Goal: Task Accomplishment & Management: Manage account settings

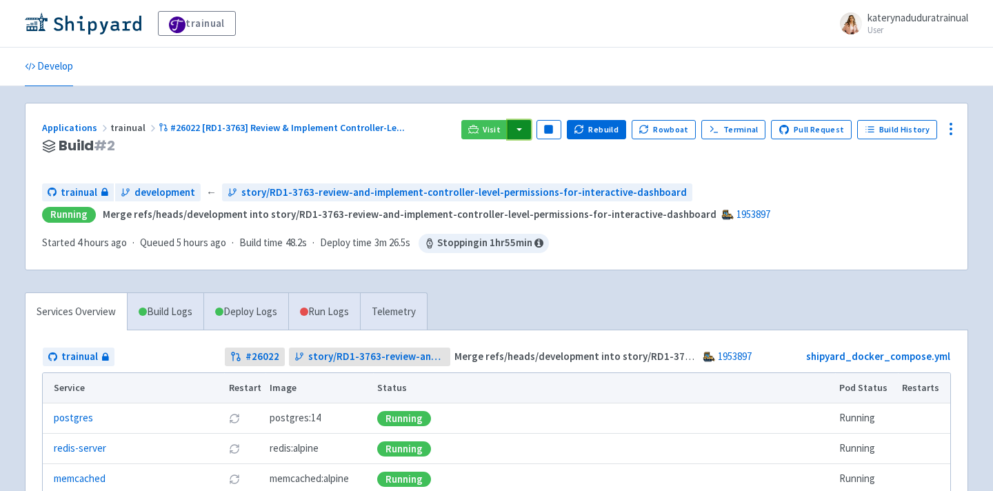
click at [528, 137] on button "button" at bounding box center [519, 129] width 23 height 19
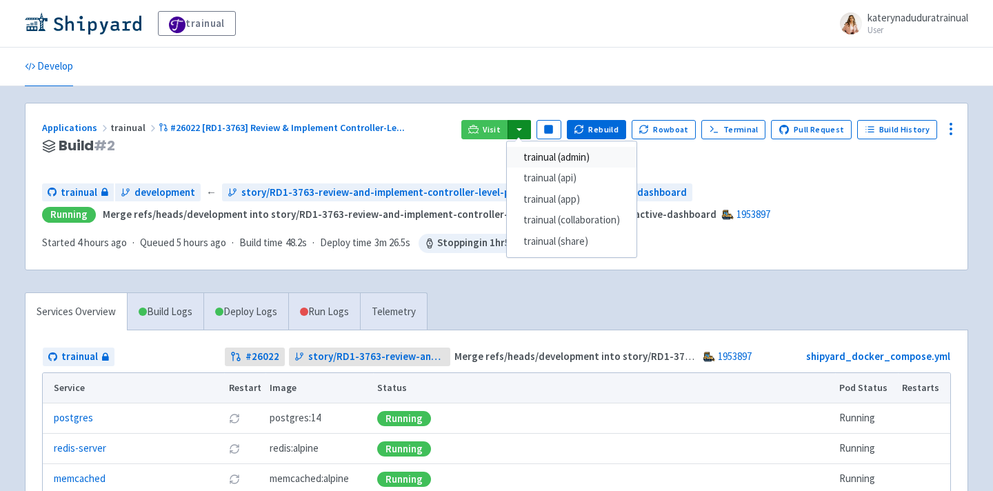
click at [566, 155] on link "trainual (admin)" at bounding box center [572, 157] width 130 height 21
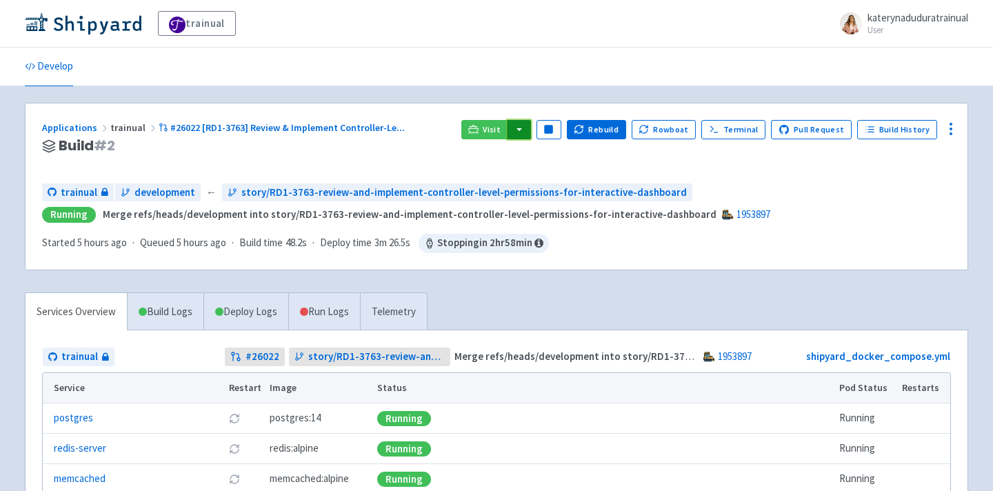
click at [531, 130] on button "button" at bounding box center [519, 129] width 23 height 19
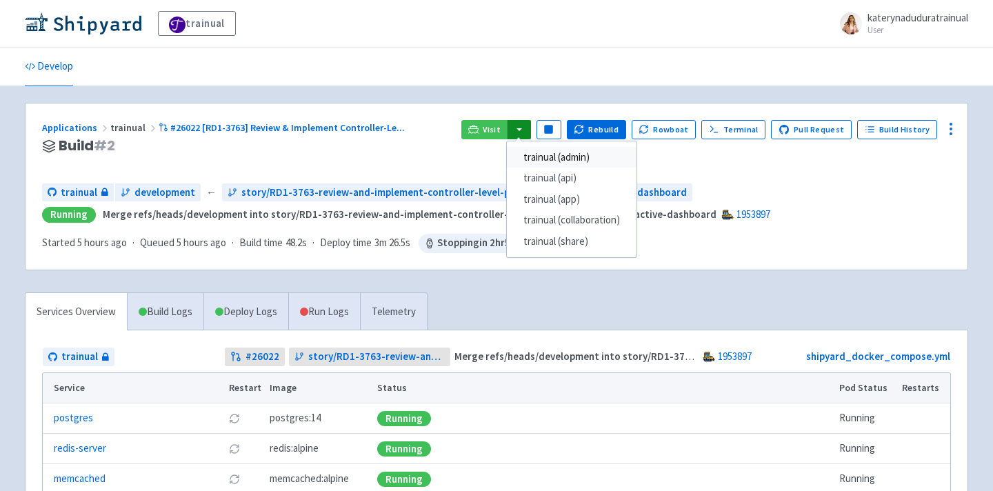
click at [593, 156] on link "trainual (admin)" at bounding box center [572, 157] width 130 height 21
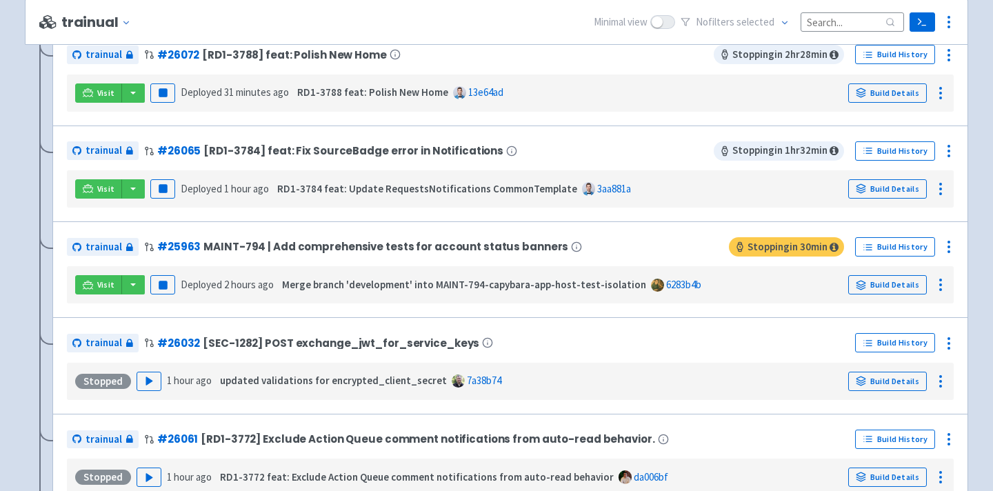
scroll to position [727, 0]
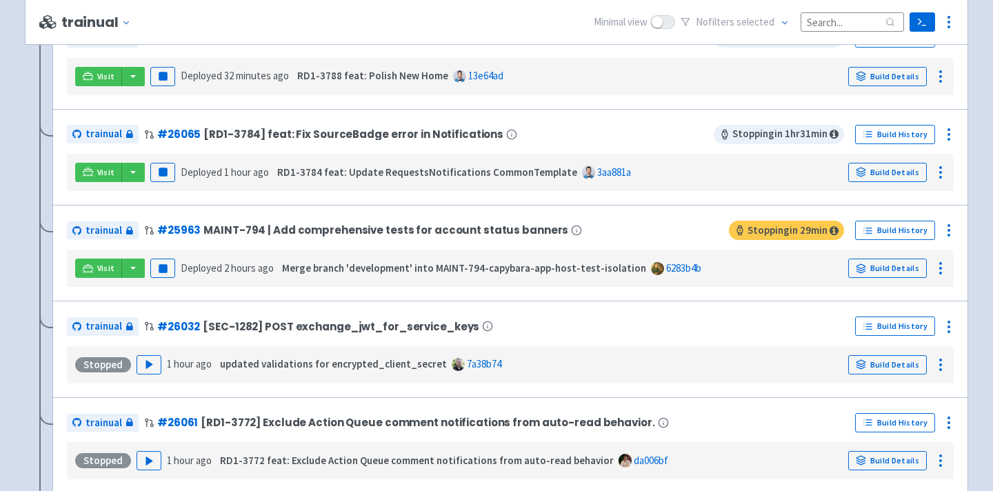
scroll to position [722, 0]
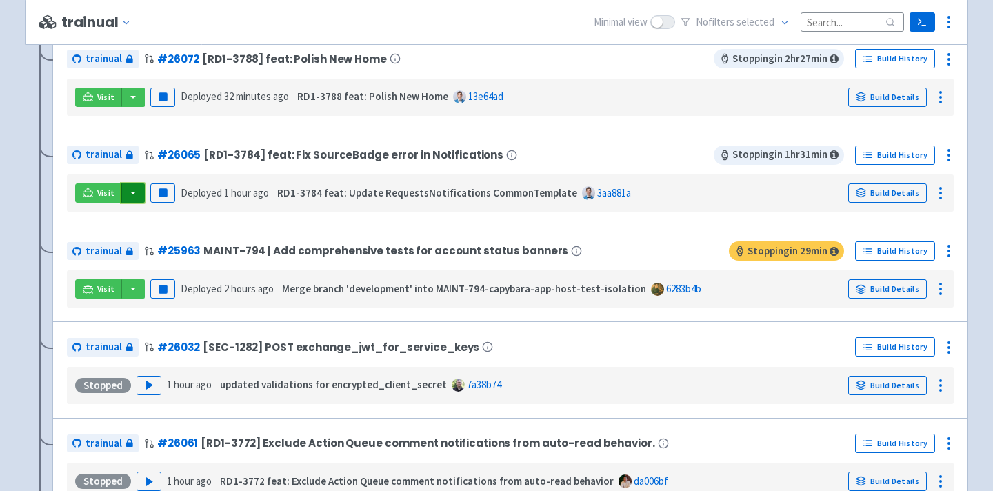
click at [139, 196] on button "button" at bounding box center [132, 193] width 23 height 19
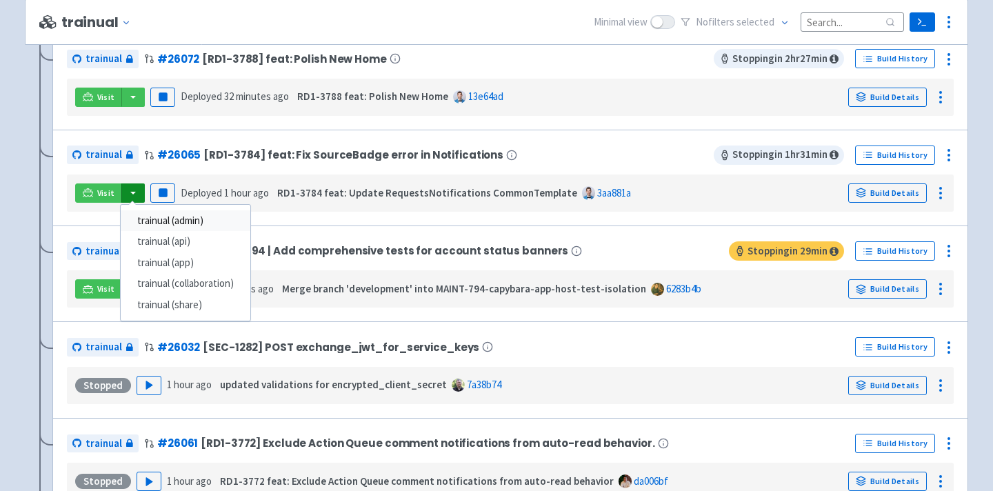
click at [219, 219] on link "trainual (admin)" at bounding box center [186, 220] width 130 height 21
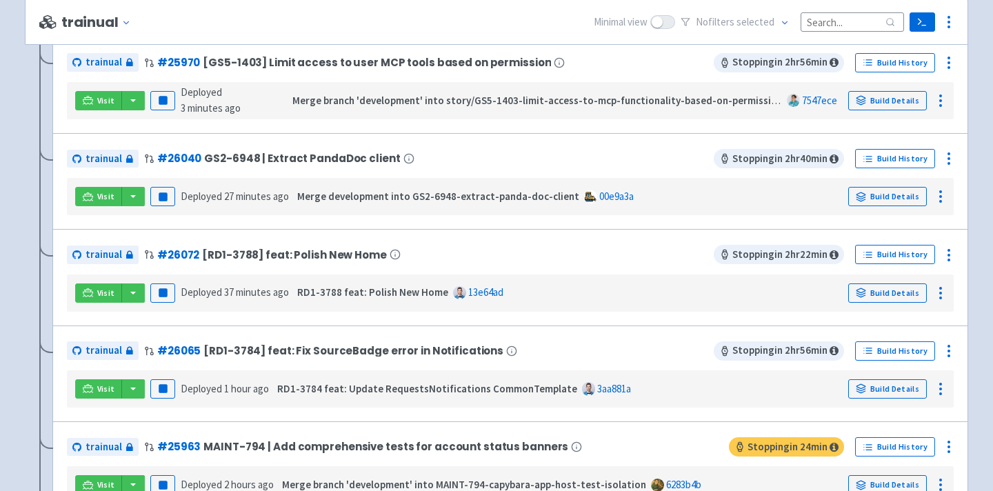
scroll to position [528, 0]
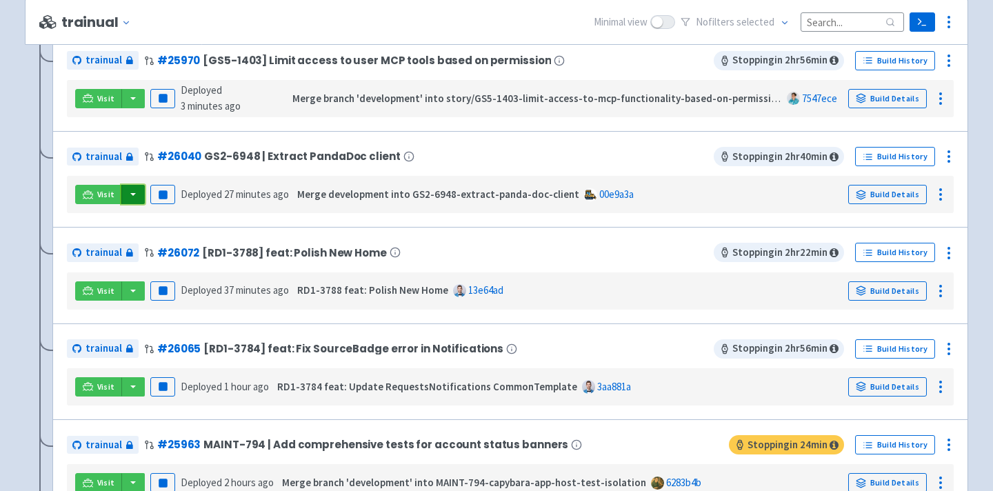
click at [133, 196] on button "button" at bounding box center [132, 194] width 23 height 19
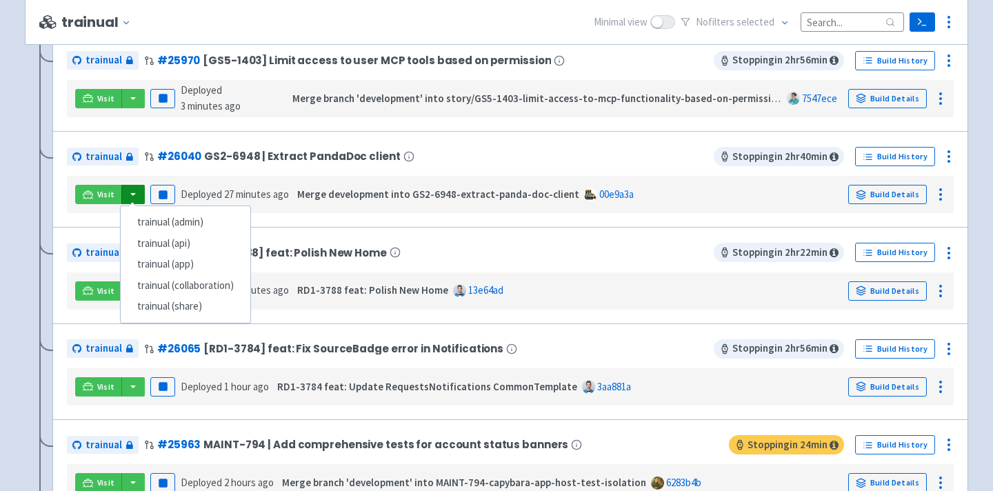
click at [234, 138] on div "trainual # 26040 GS2-6948 | Extract PandaDoc client Stopping in 2 hr 40 min Bui…" at bounding box center [510, 179] width 916 height 97
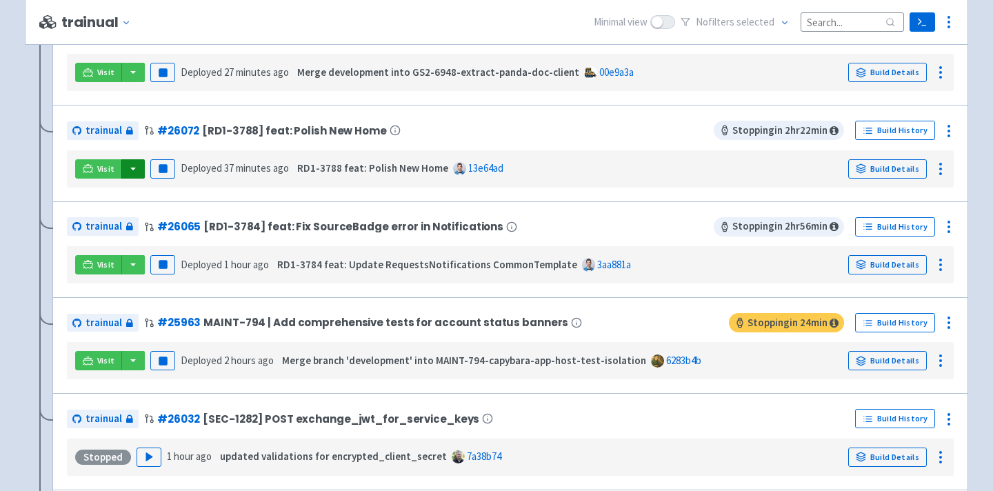
scroll to position [657, 0]
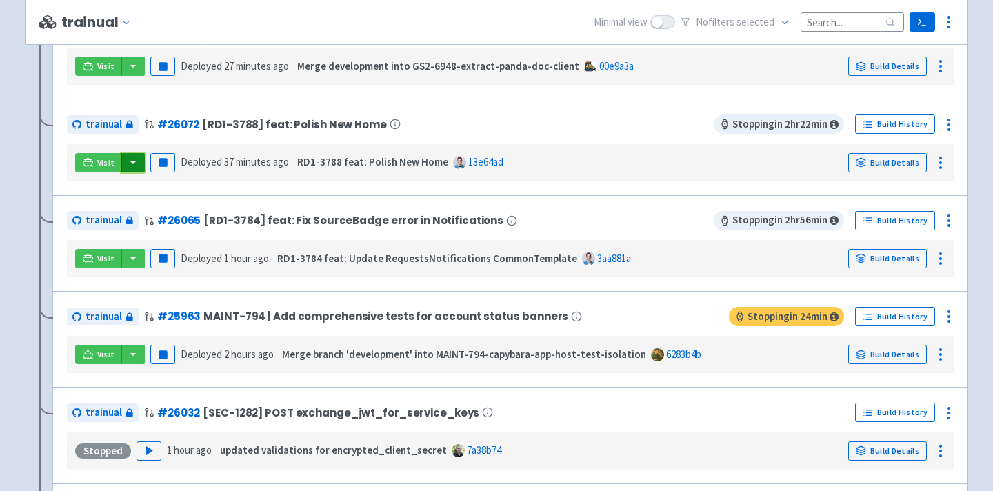
click at [137, 164] on button "button" at bounding box center [132, 162] width 23 height 19
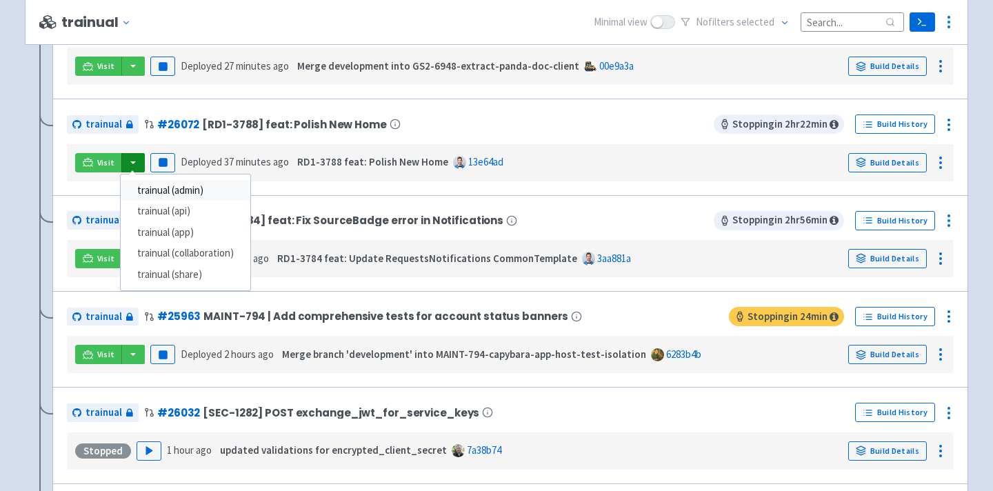
click at [219, 192] on link "trainual (admin)" at bounding box center [186, 190] width 130 height 21
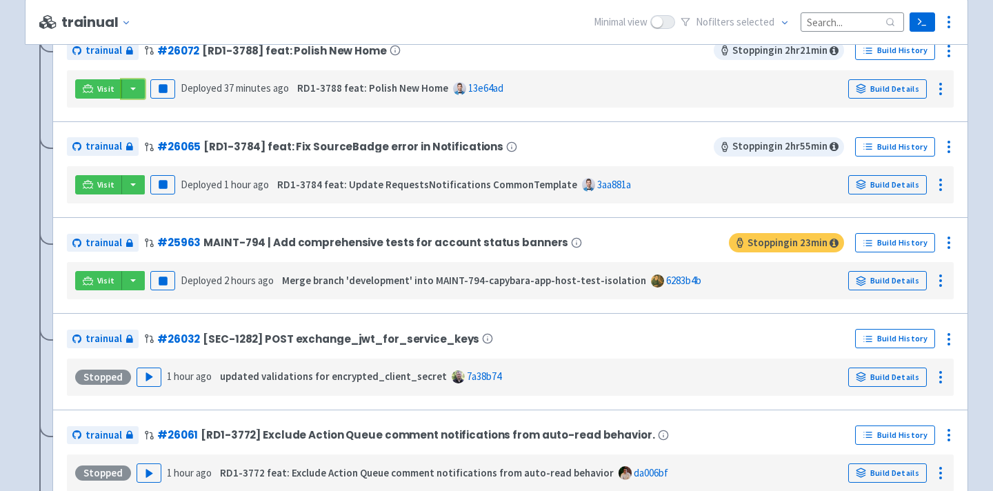
scroll to position [992, 0]
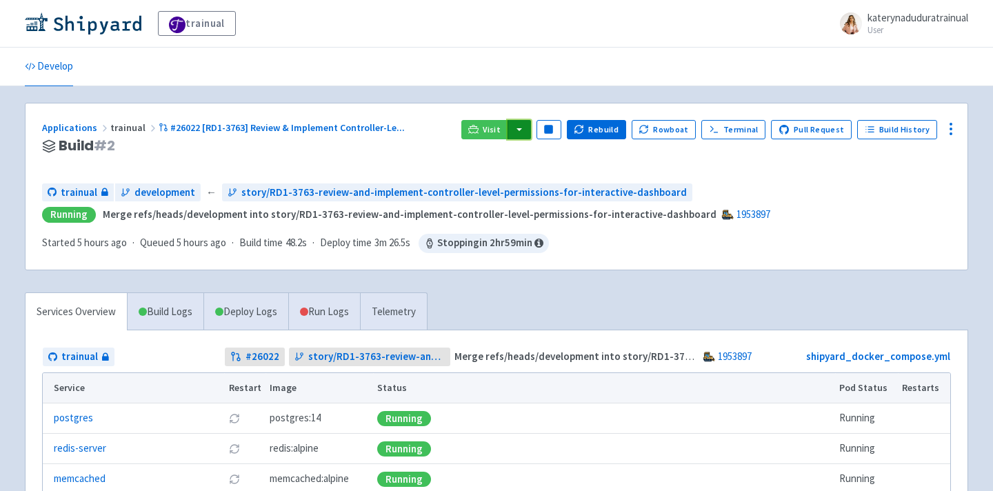
click at [531, 127] on button "button" at bounding box center [519, 129] width 23 height 19
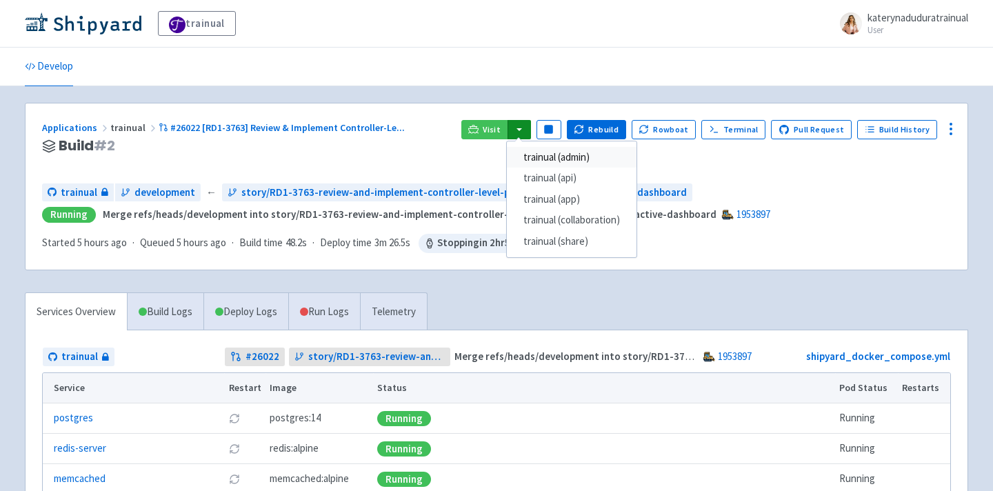
click at [574, 162] on link "trainual (admin)" at bounding box center [572, 157] width 130 height 21
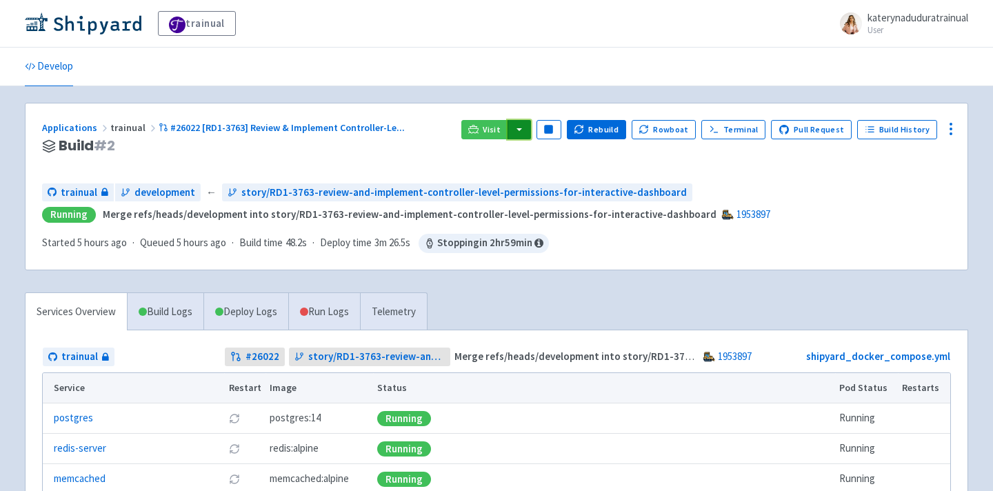
click at [531, 138] on button "button" at bounding box center [519, 129] width 23 height 19
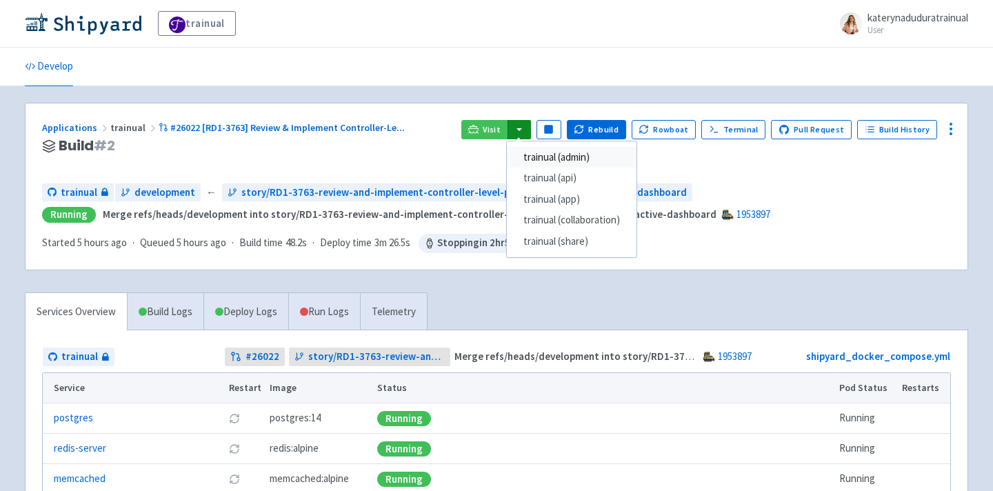
click at [566, 158] on link "trainual (admin)" at bounding box center [572, 157] width 130 height 21
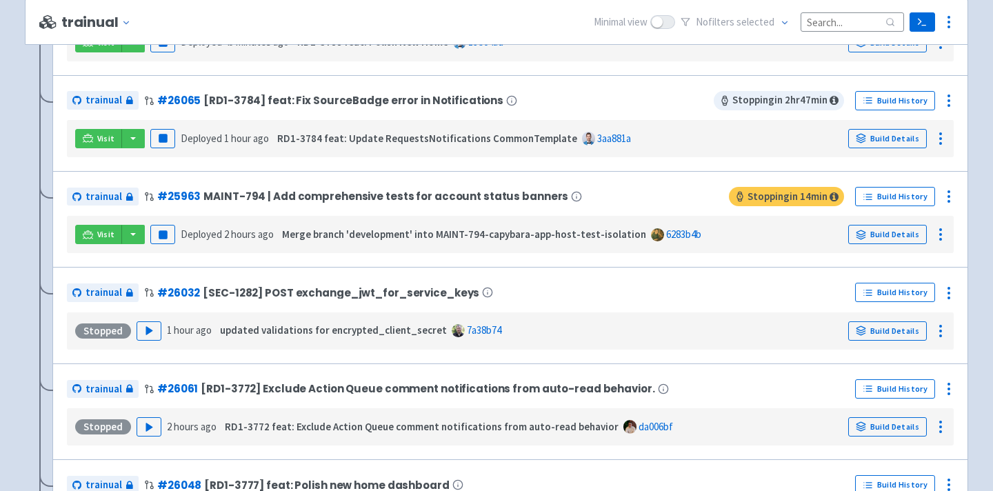
scroll to position [753, 0]
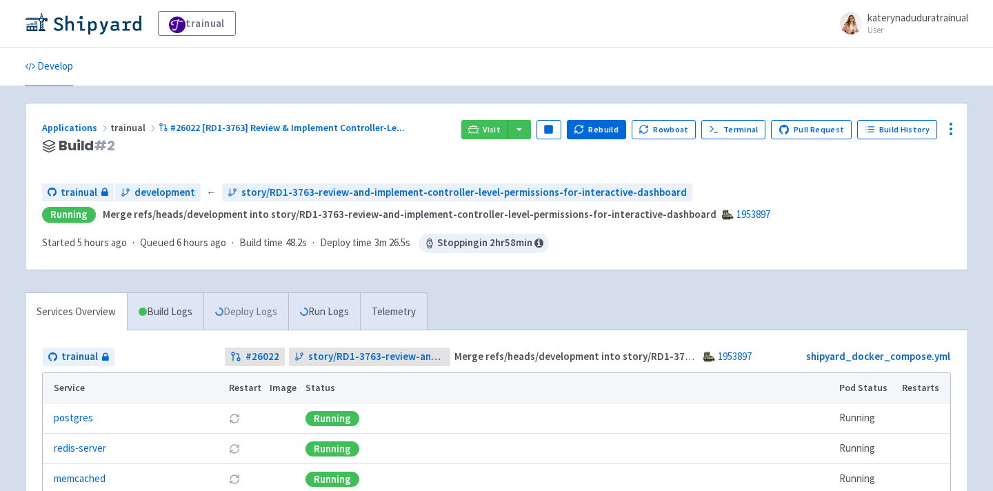
click at [244, 325] on link "Deploy Logs" at bounding box center [246, 312] width 85 height 38
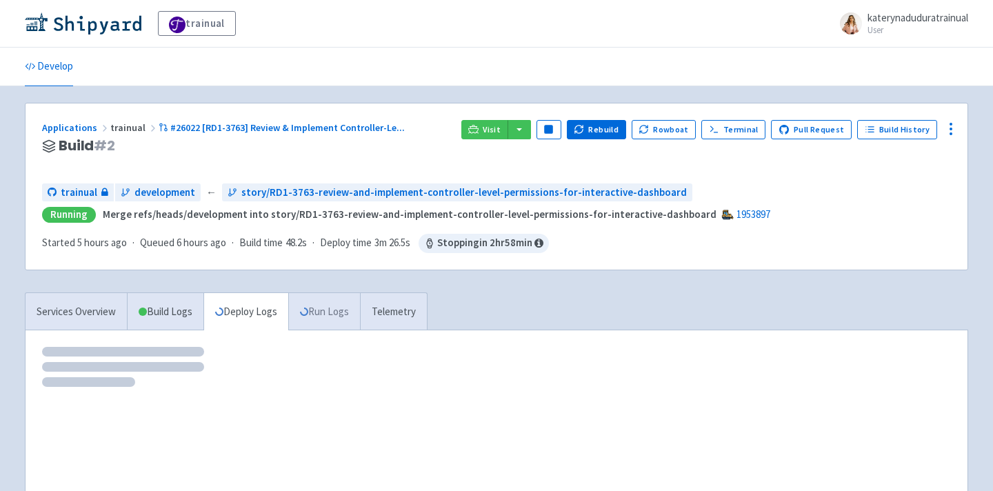
click at [344, 317] on link "Run Logs" at bounding box center [324, 312] width 72 height 38
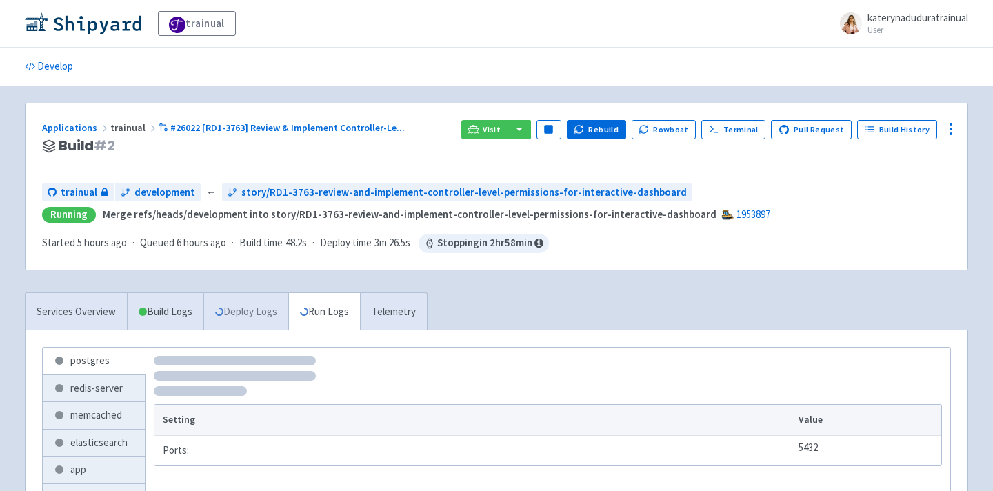
click at [259, 322] on link "Deploy Logs" at bounding box center [246, 312] width 85 height 38
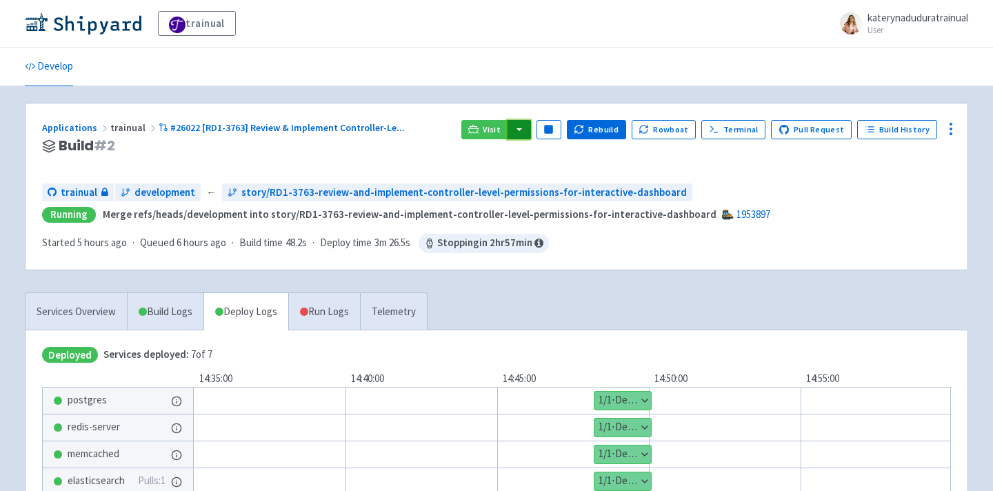
click at [527, 125] on button "button" at bounding box center [519, 129] width 23 height 19
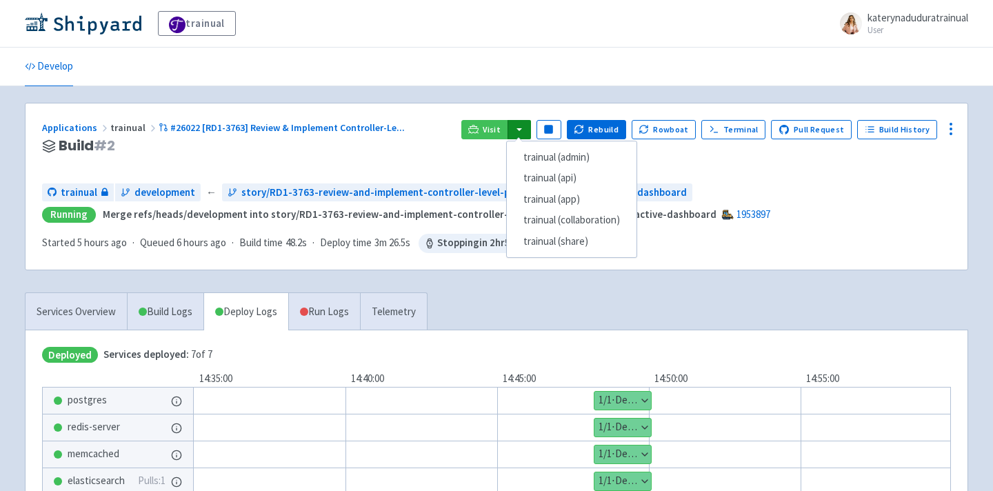
click at [576, 88] on div "trainual katerynaduduratrainual User Profile Sign out Develop" at bounding box center [496, 320] width 993 height 640
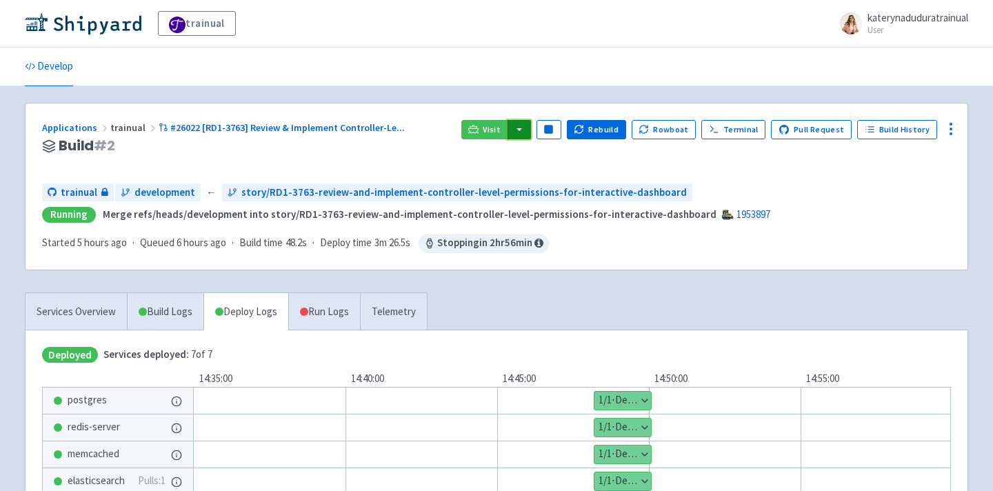
click at [531, 132] on button "button" at bounding box center [519, 129] width 23 height 19
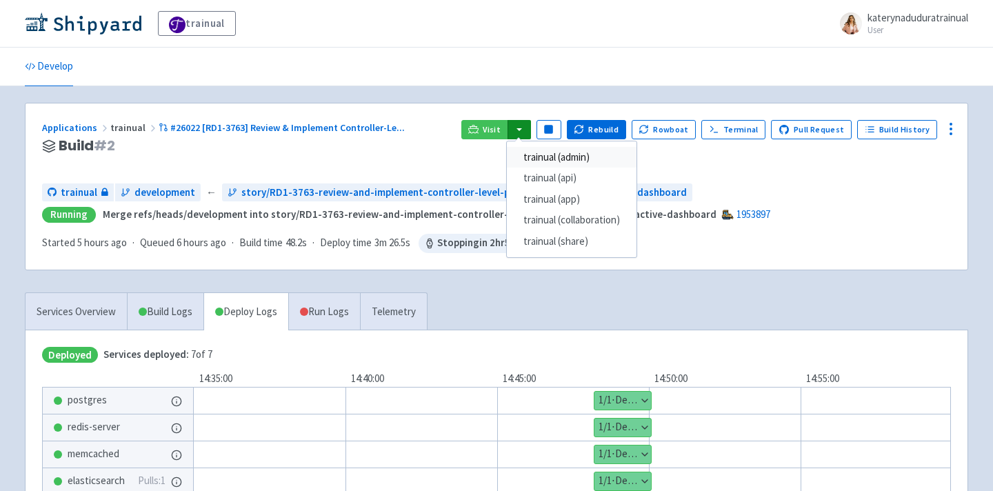
click at [575, 162] on link "trainual (admin)" at bounding box center [572, 157] width 130 height 21
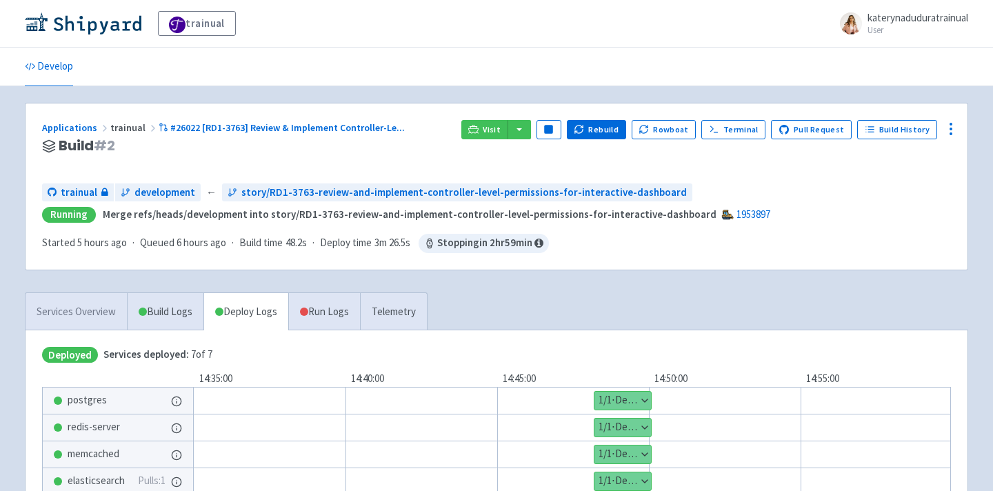
click at [69, 315] on link "Services Overview" at bounding box center [76, 312] width 101 height 38
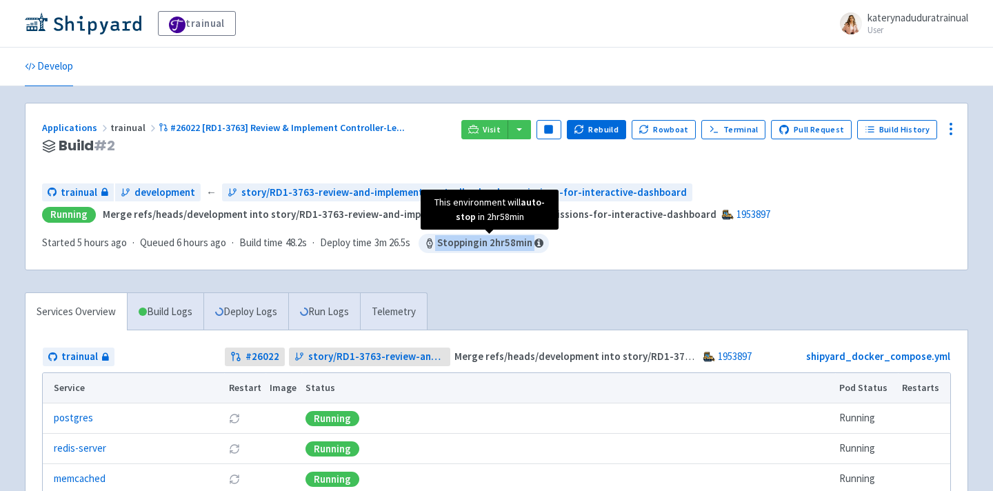
drag, startPoint x: 563, startPoint y: 244, endPoint x: 439, endPoint y: 244, distance: 123.5
click at [439, 244] on div "trainual development ← story/RD1-3763-review-and-implement-controller-level-per…" at bounding box center [496, 219] width 909 height 70
copy span "Stopping in 2 hr 58 min"
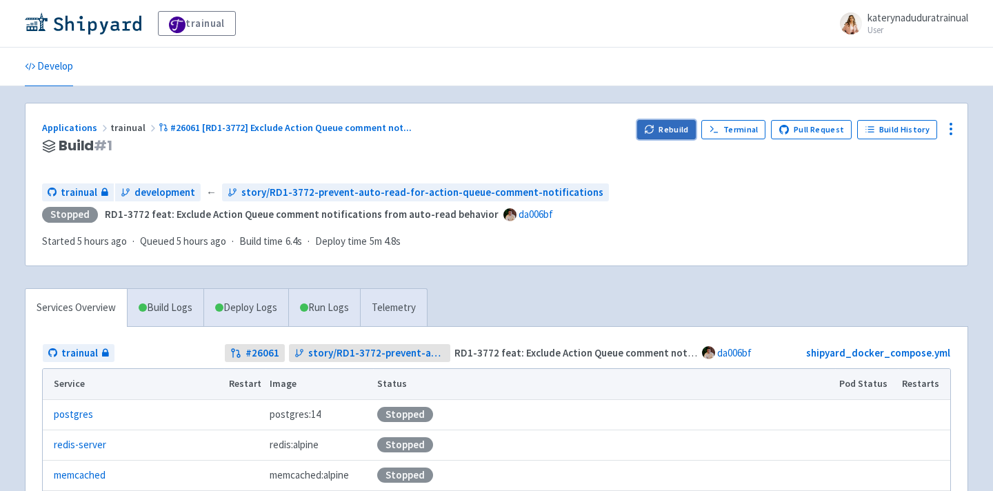
click at [662, 130] on button "Rebuild" at bounding box center [666, 129] width 59 height 19
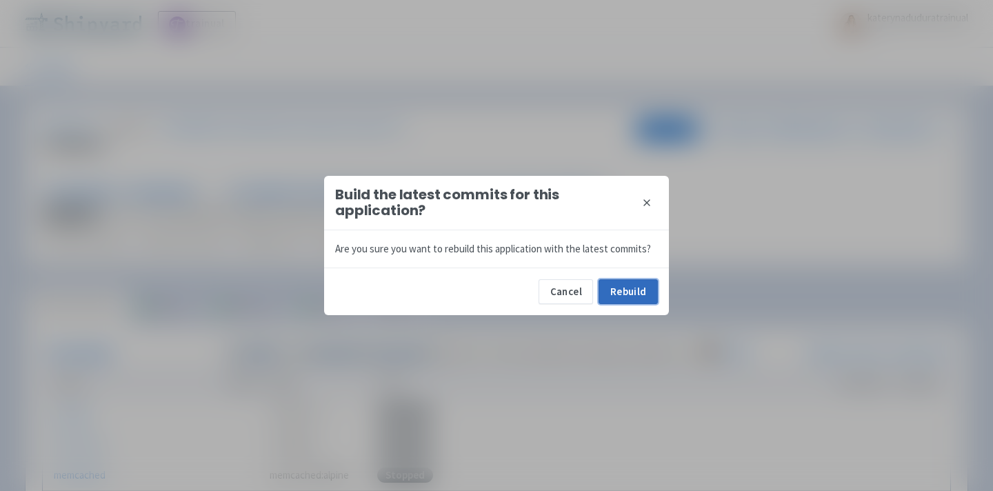
click at [632, 288] on button "Rebuild" at bounding box center [628, 291] width 59 height 25
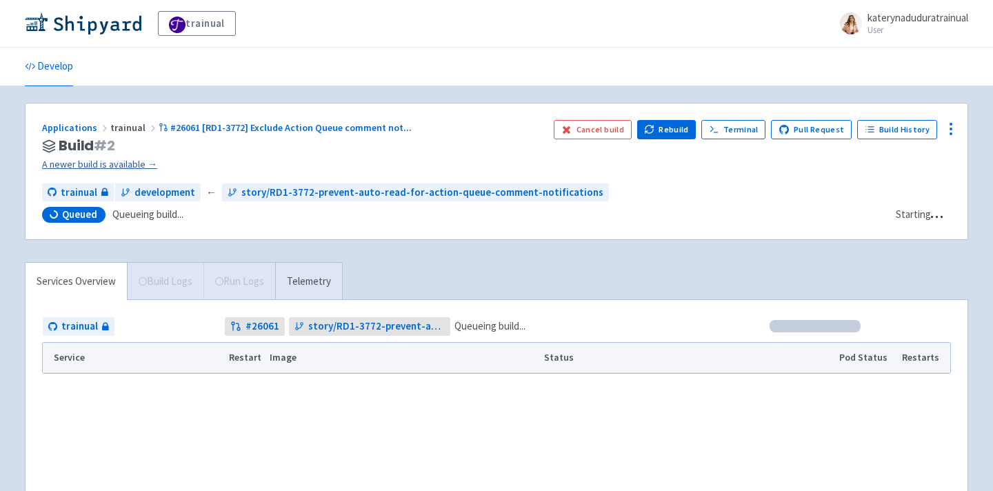
click at [111, 163] on link "A newer build is available →" at bounding box center [292, 165] width 501 height 16
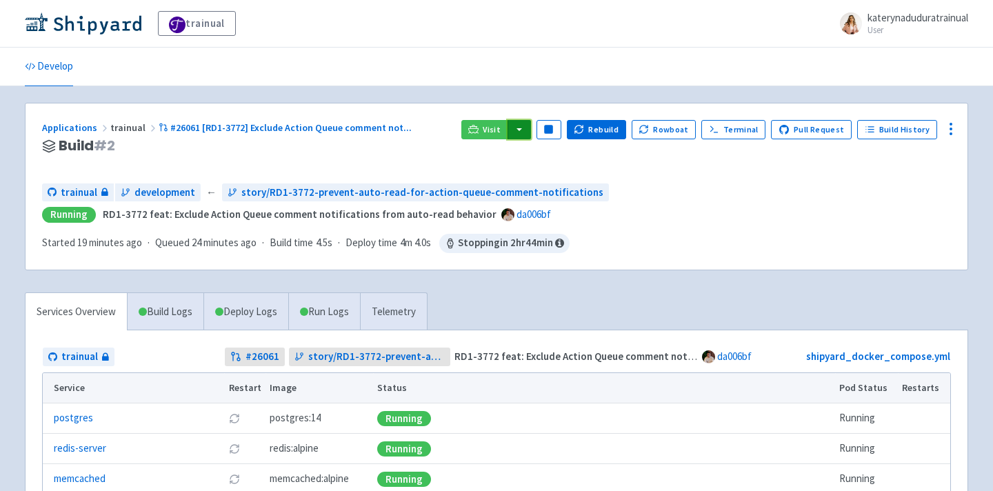
click at [528, 126] on button "button" at bounding box center [519, 129] width 23 height 19
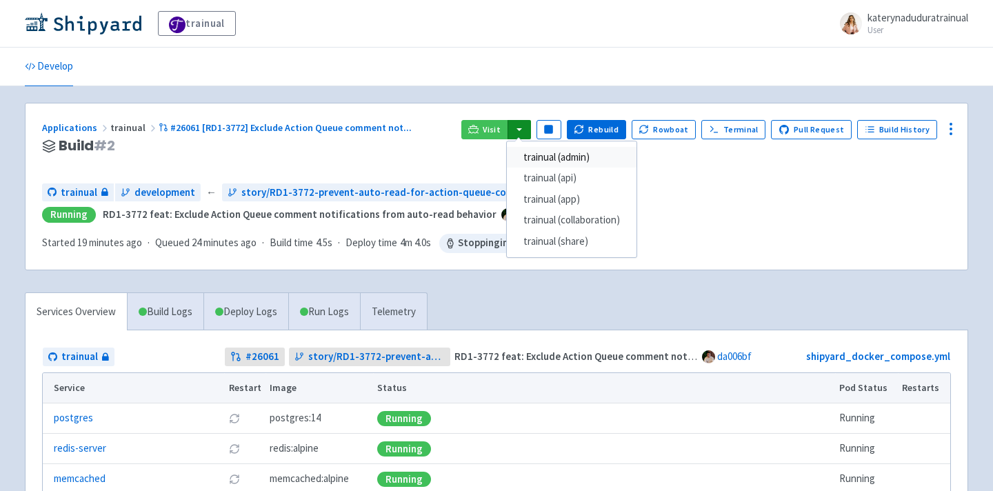
click at [577, 156] on link "trainual (admin)" at bounding box center [572, 157] width 130 height 21
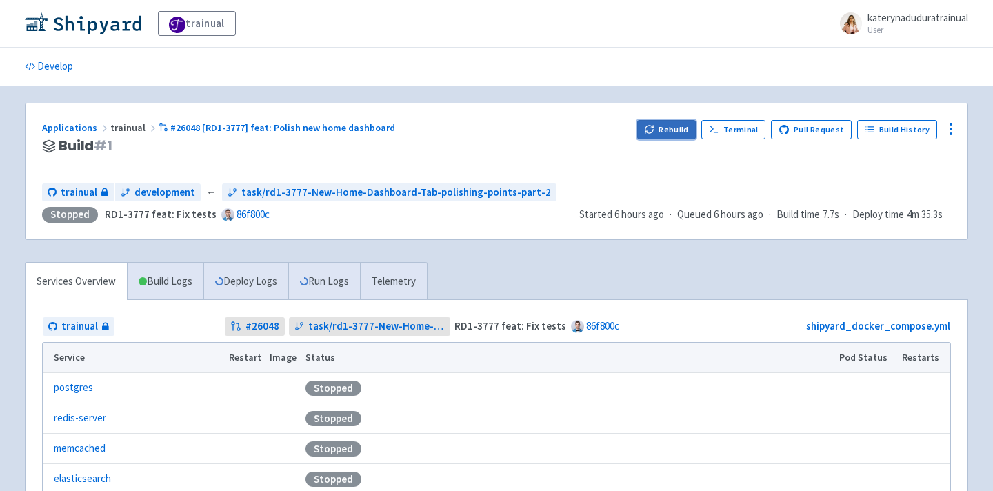
click at [684, 128] on button "Rebuild" at bounding box center [666, 129] width 59 height 19
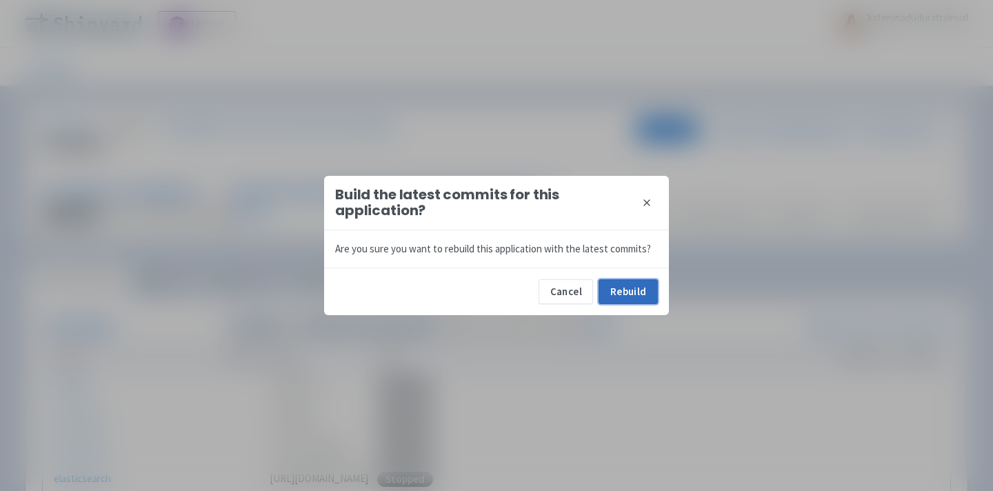
click at [641, 295] on button "Rebuild" at bounding box center [628, 291] width 59 height 25
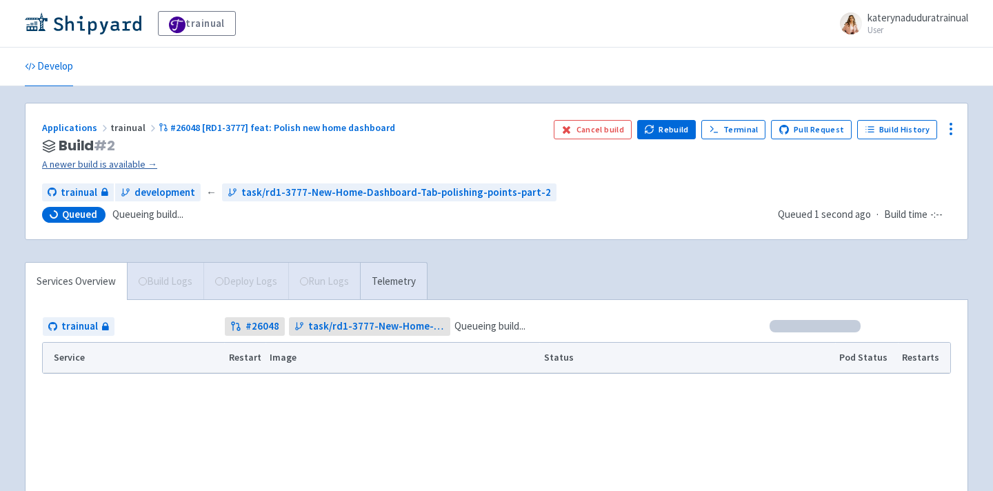
click at [111, 165] on link "A newer build is available →" at bounding box center [292, 165] width 501 height 16
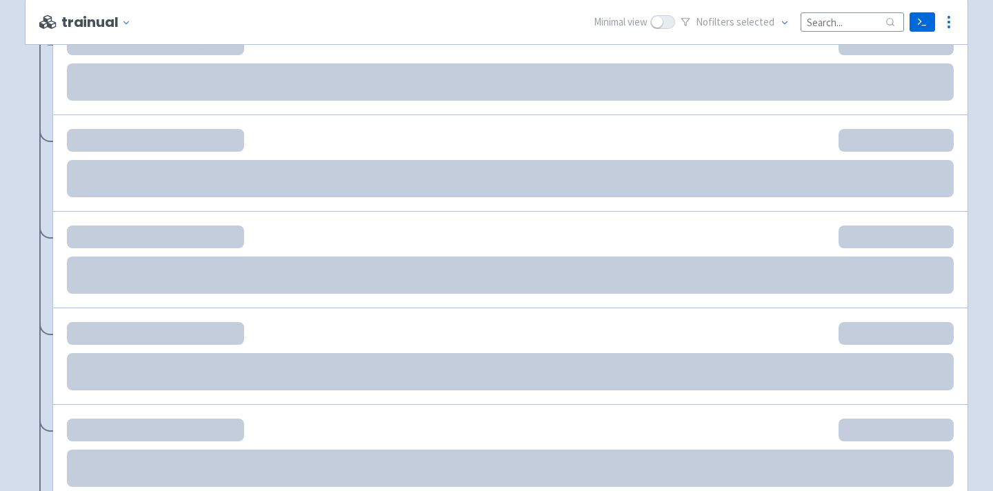
scroll to position [358, 0]
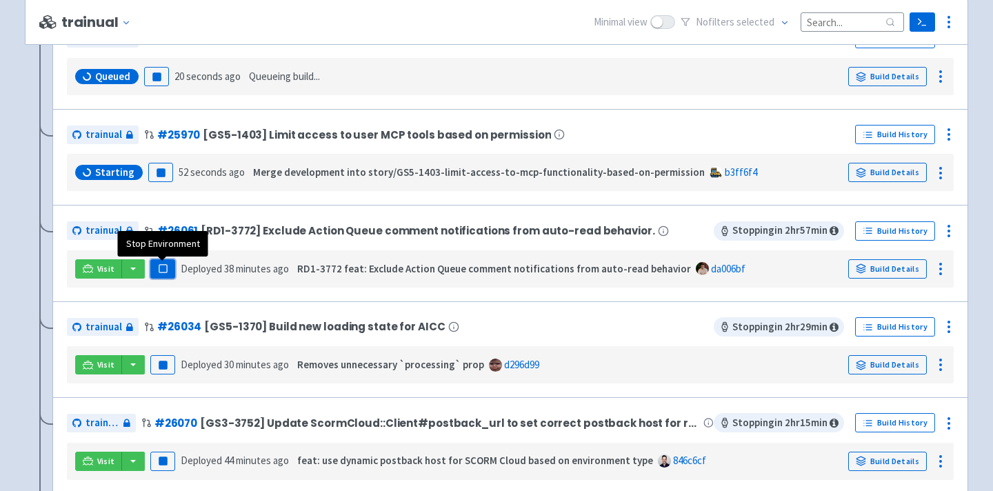
click at [170, 269] on button "Pause" at bounding box center [162, 268] width 25 height 19
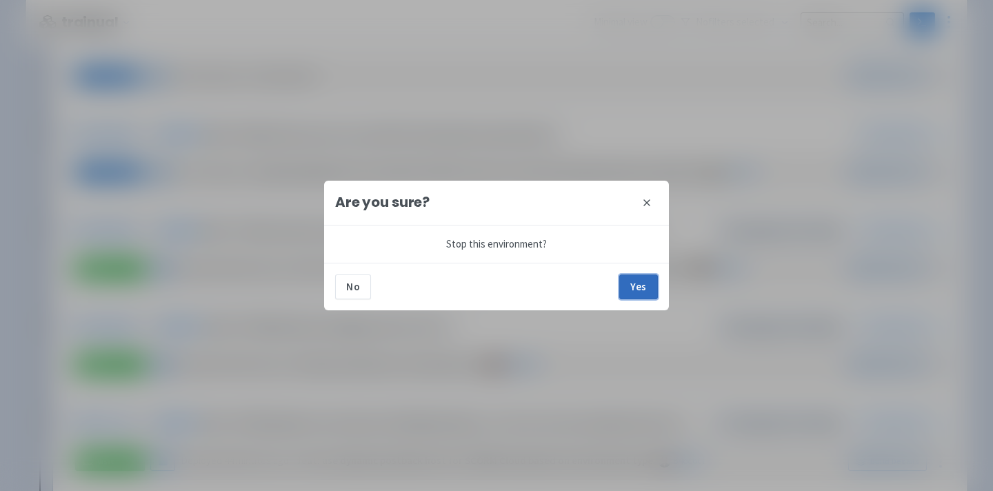
click at [634, 292] on button "Yes" at bounding box center [639, 287] width 39 height 25
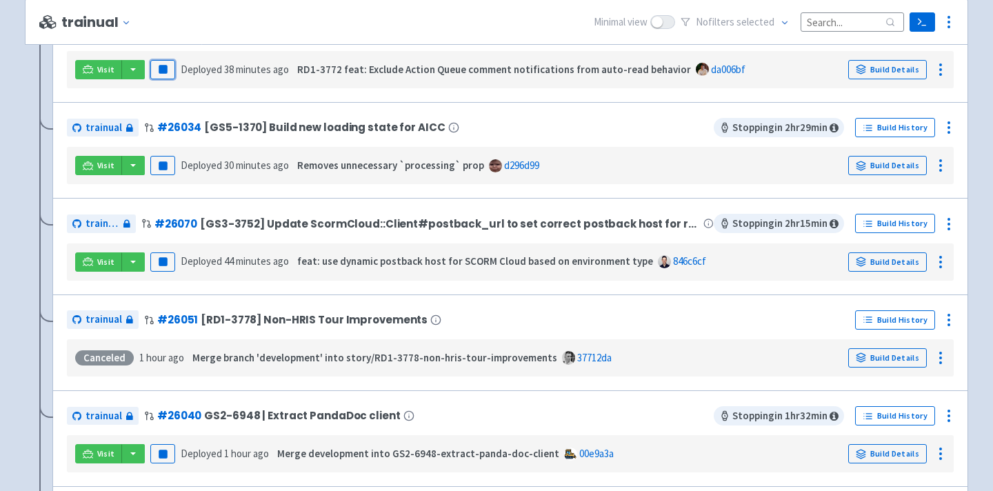
scroll to position [570, 0]
